Goal: Obtain resource: Download file/media

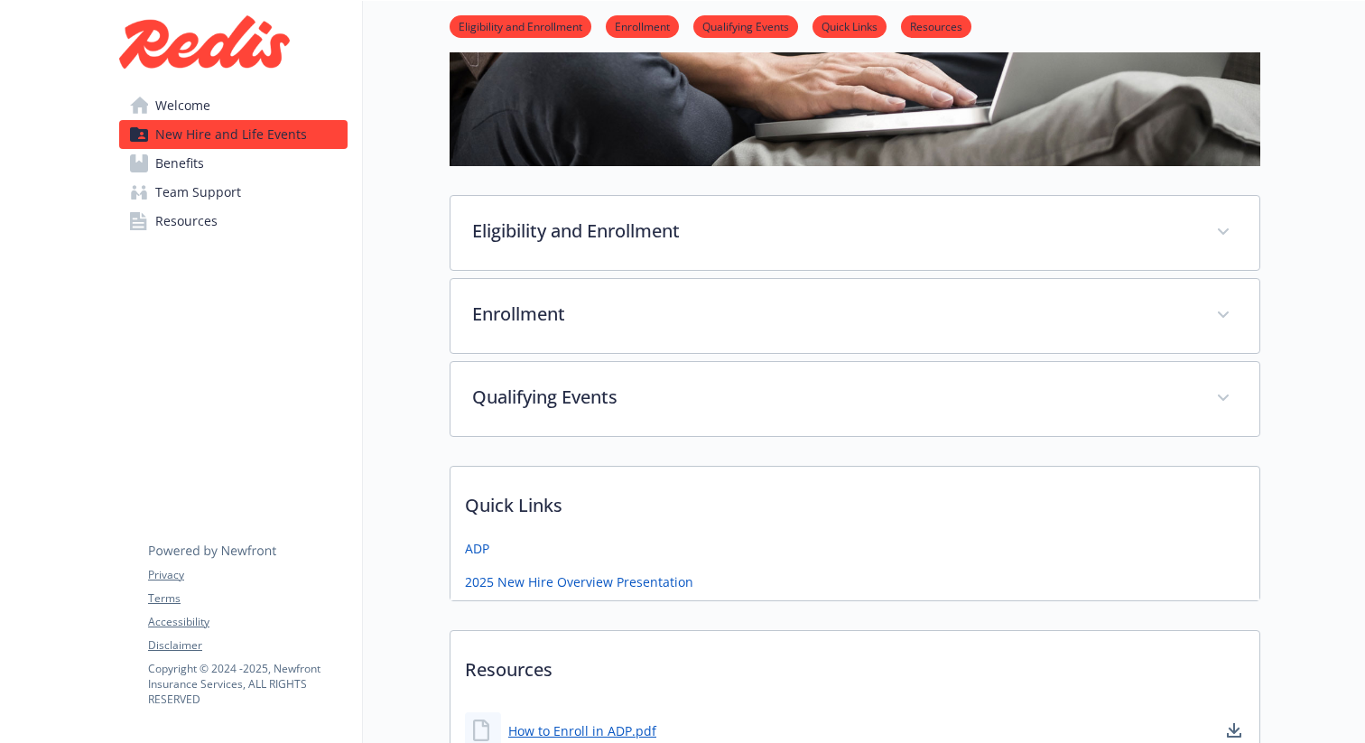
scroll to position [571, 0]
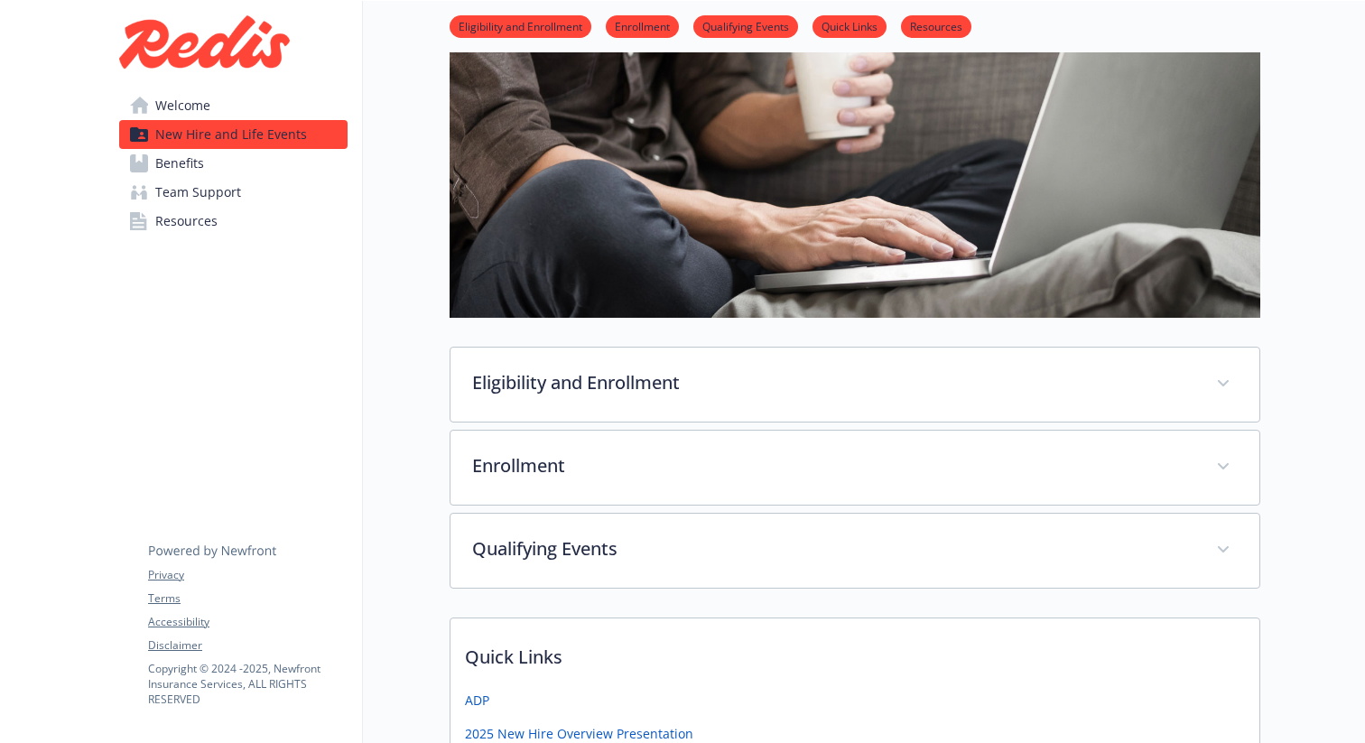
scroll to position [199, 0]
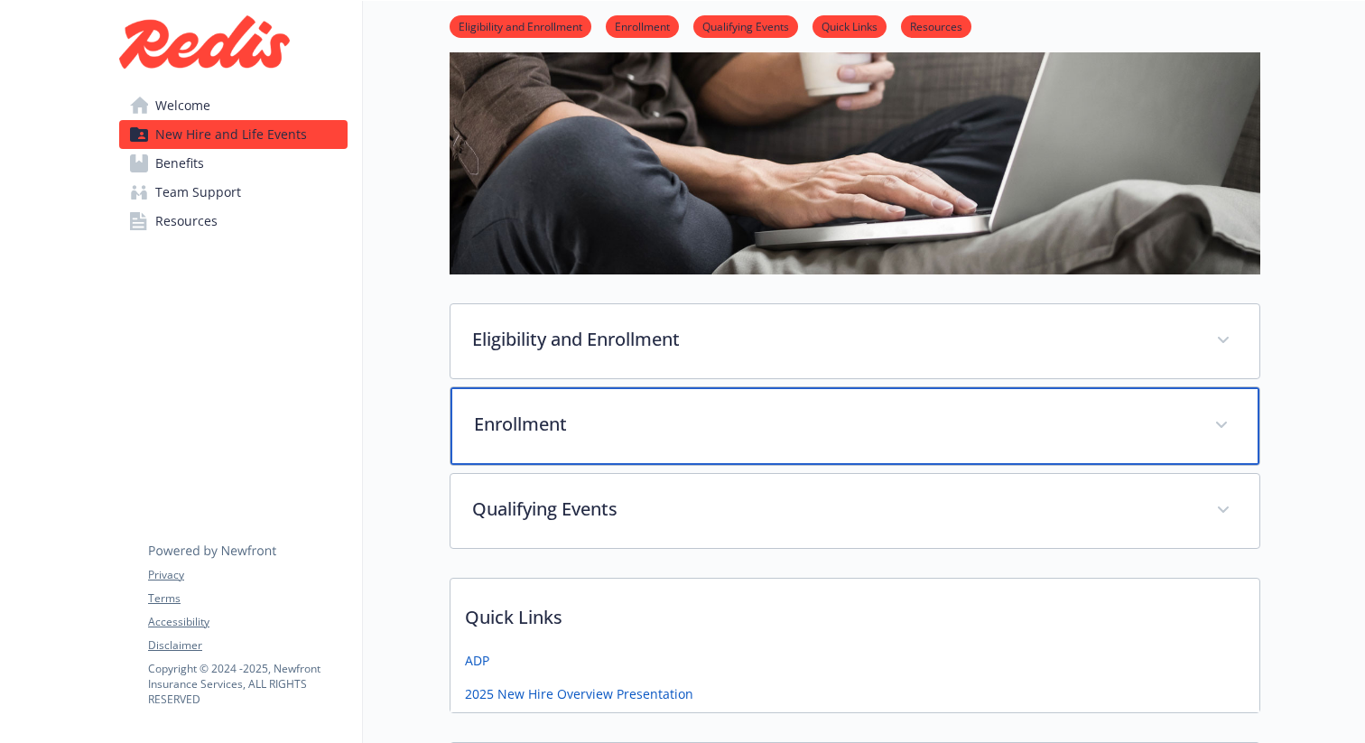
click at [645, 415] on p "Enrollment" at bounding box center [833, 424] width 718 height 27
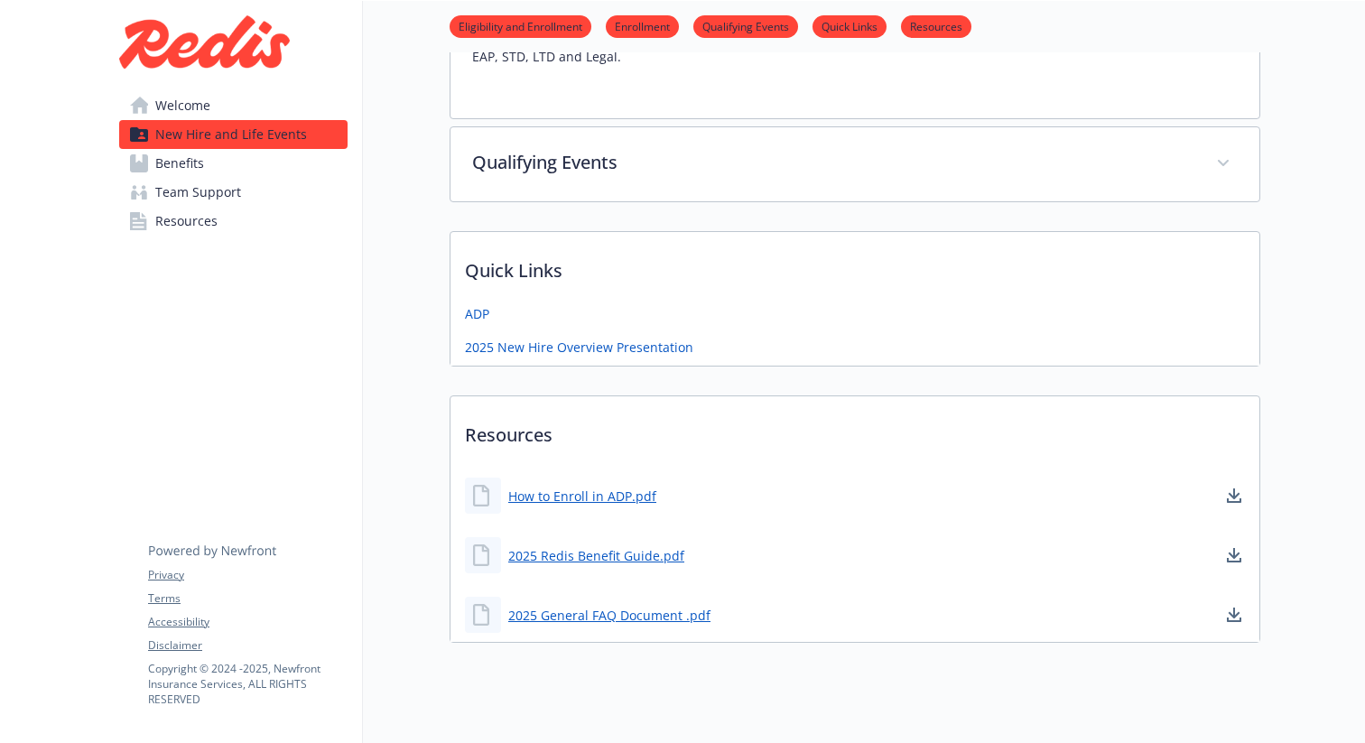
scroll to position [803, 0]
click at [654, 353] on link "2025 New Hire Overview Presentation" at bounding box center [581, 347] width 232 height 23
click at [618, 493] on link "How to Enroll in ADP.pdf" at bounding box center [584, 494] width 152 height 23
